Goal: Book appointment/travel/reservation

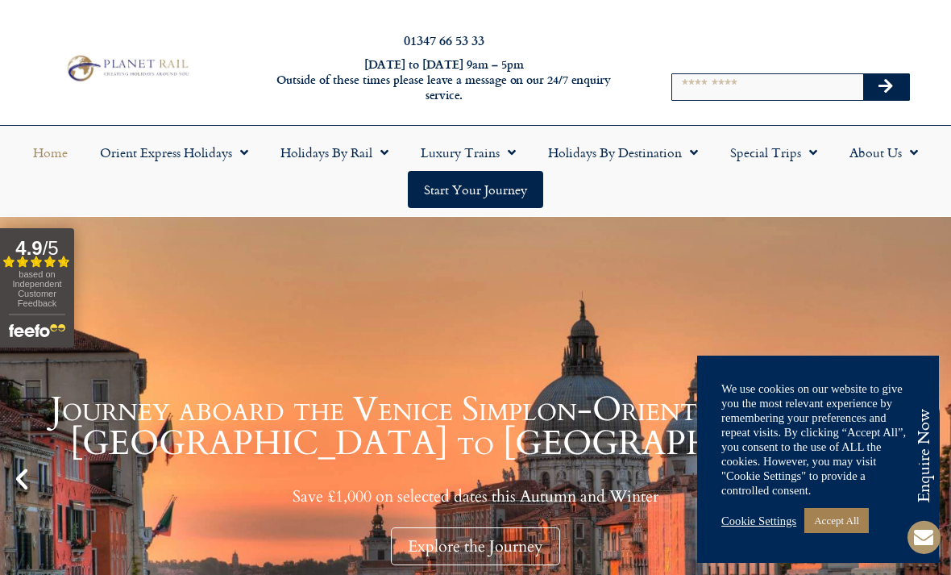
click at [370, 148] on link "Holidays by Rail" at bounding box center [334, 152] width 140 height 37
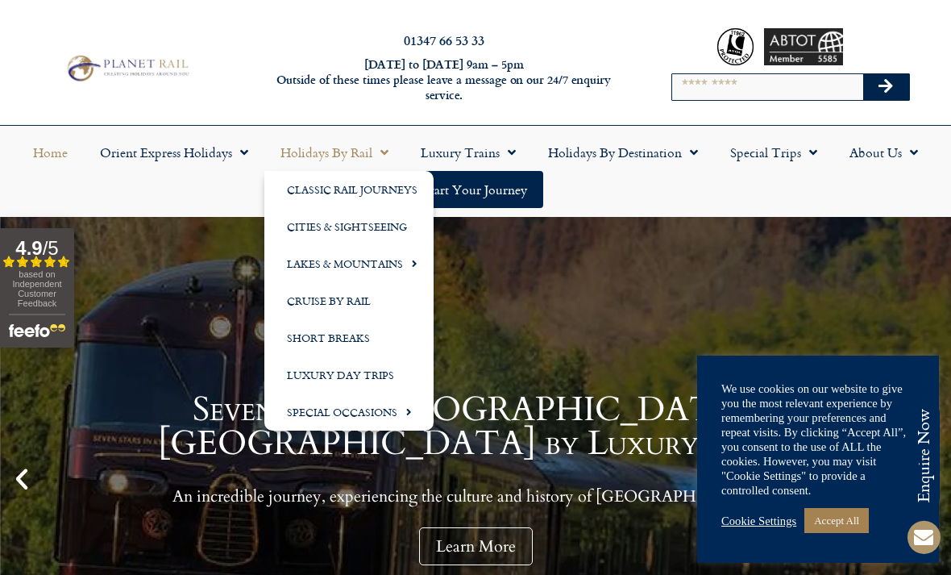
click at [652, 147] on link "Holidays by Destination" at bounding box center [623, 152] width 182 height 37
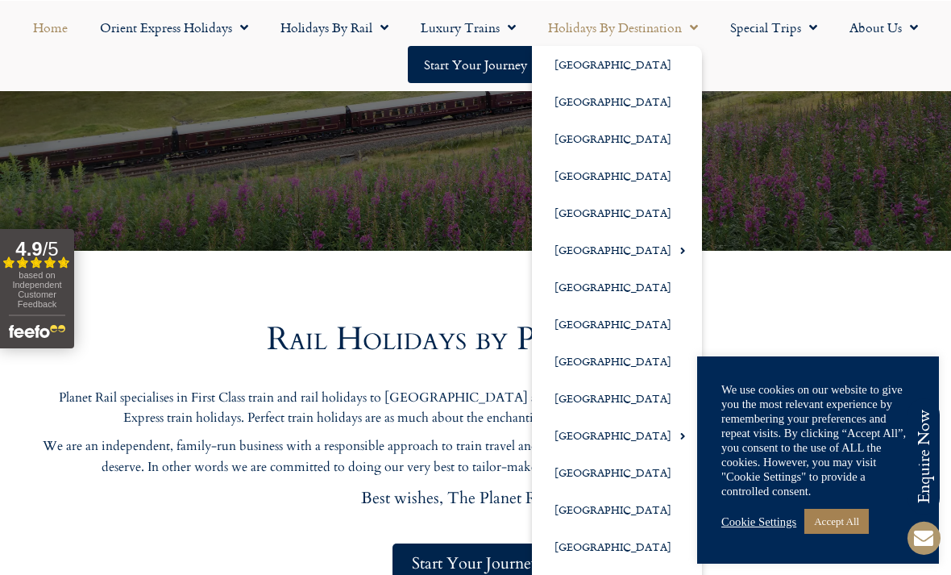
scroll to position [490, 0]
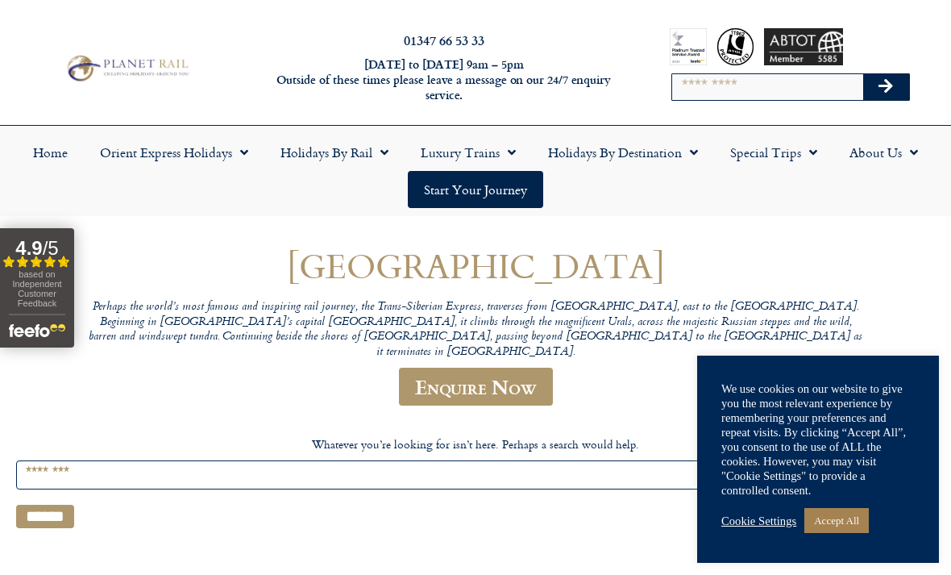
click at [641, 142] on link "Holidays by Destination" at bounding box center [623, 152] width 182 height 37
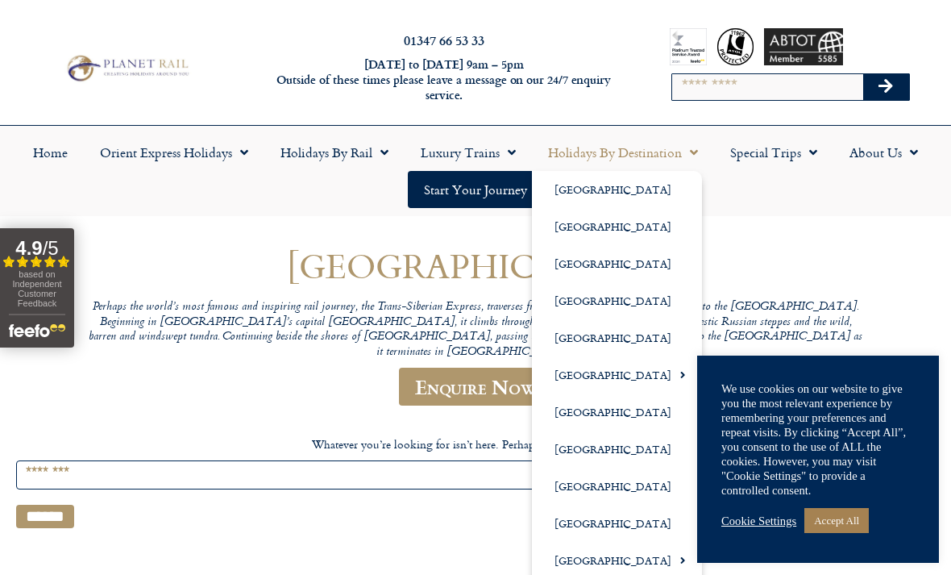
click at [798, 151] on link "Special Trips" at bounding box center [773, 152] width 119 height 37
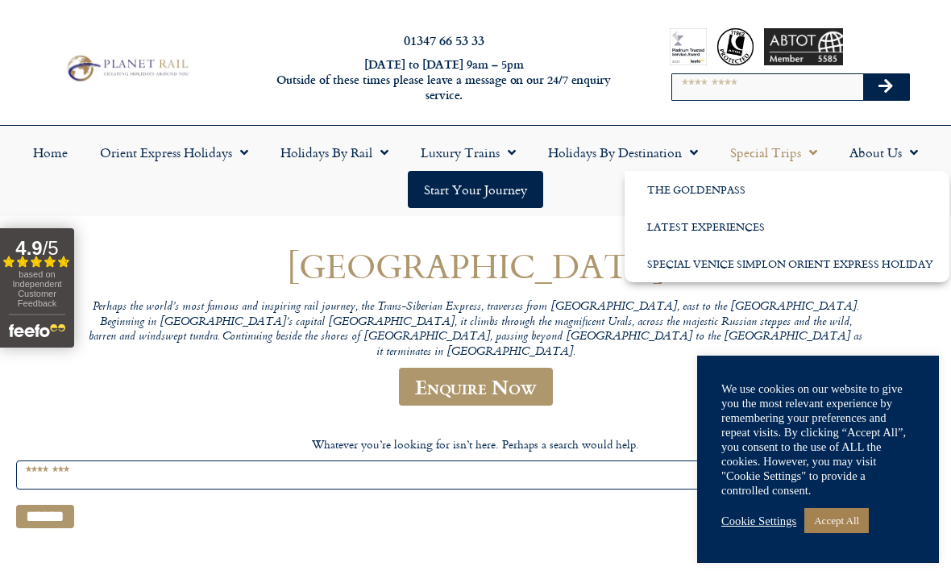
click at [506, 149] on span "Menu" at bounding box center [508, 152] width 16 height 29
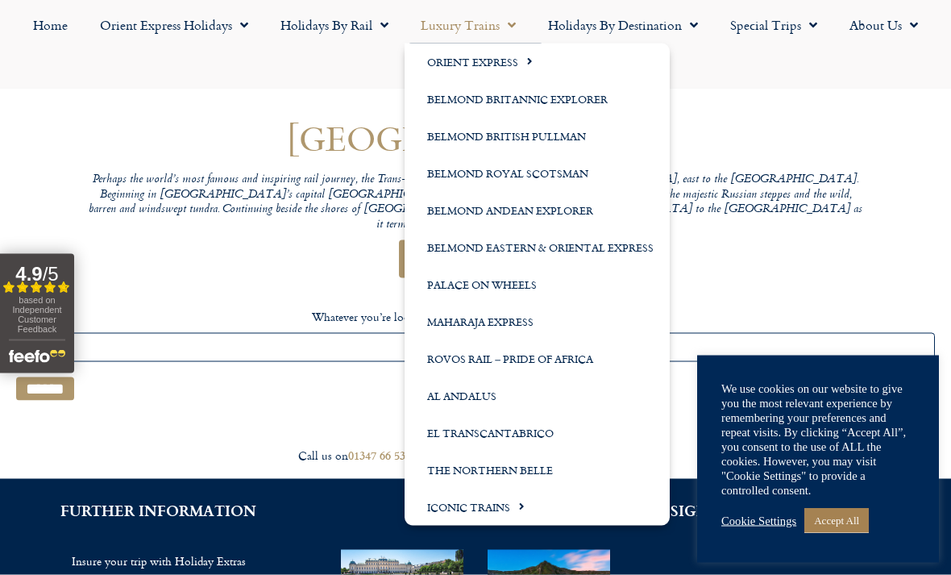
scroll to position [130, 0]
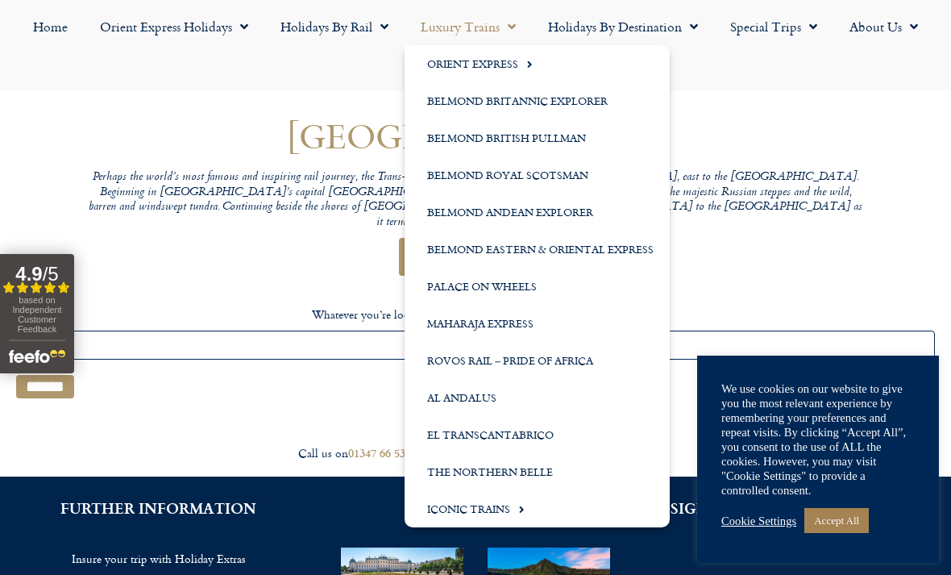
click at [485, 400] on link "Al Andalus" at bounding box center [537, 397] width 265 height 37
